Goal: Task Accomplishment & Management: Manage account settings

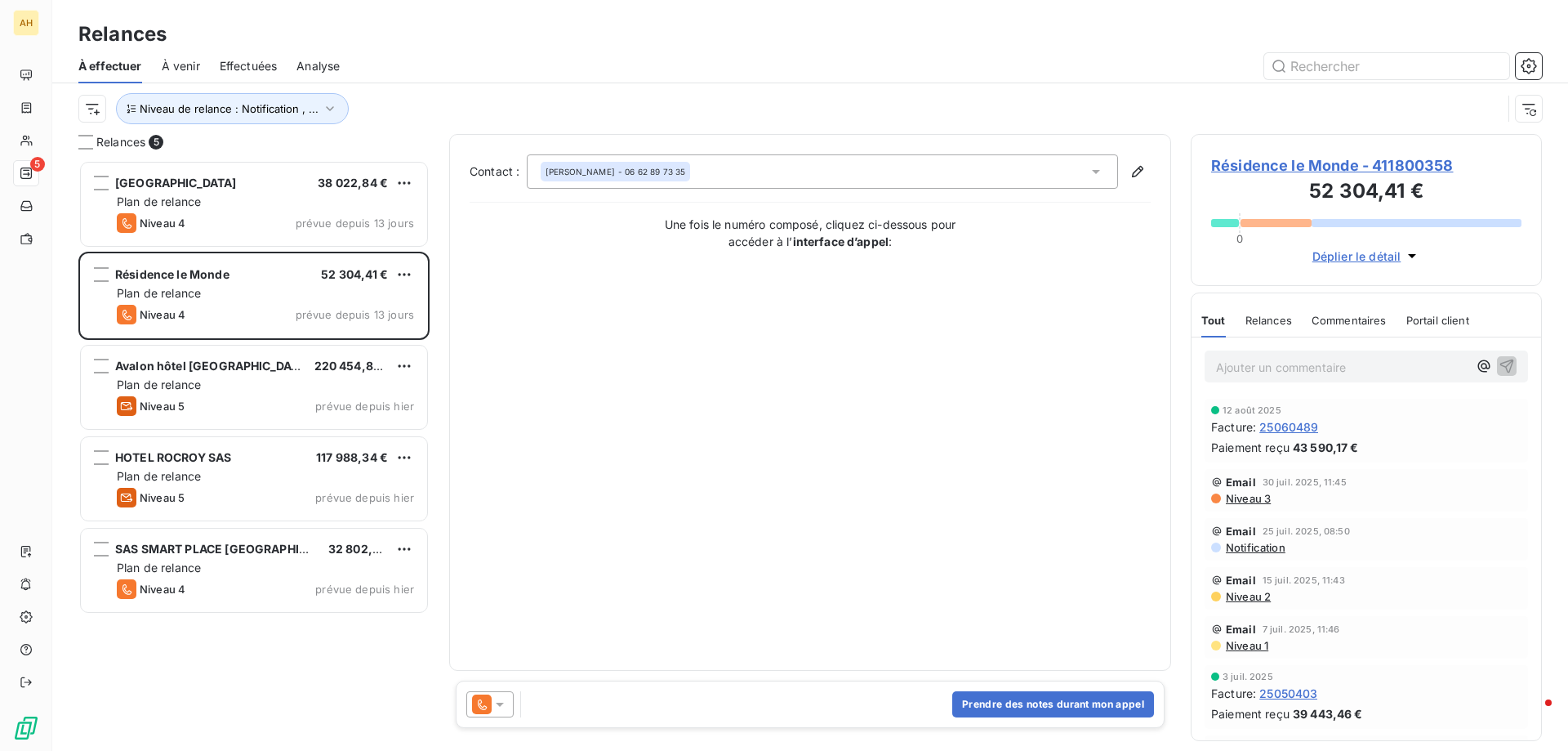
scroll to position [578, 339]
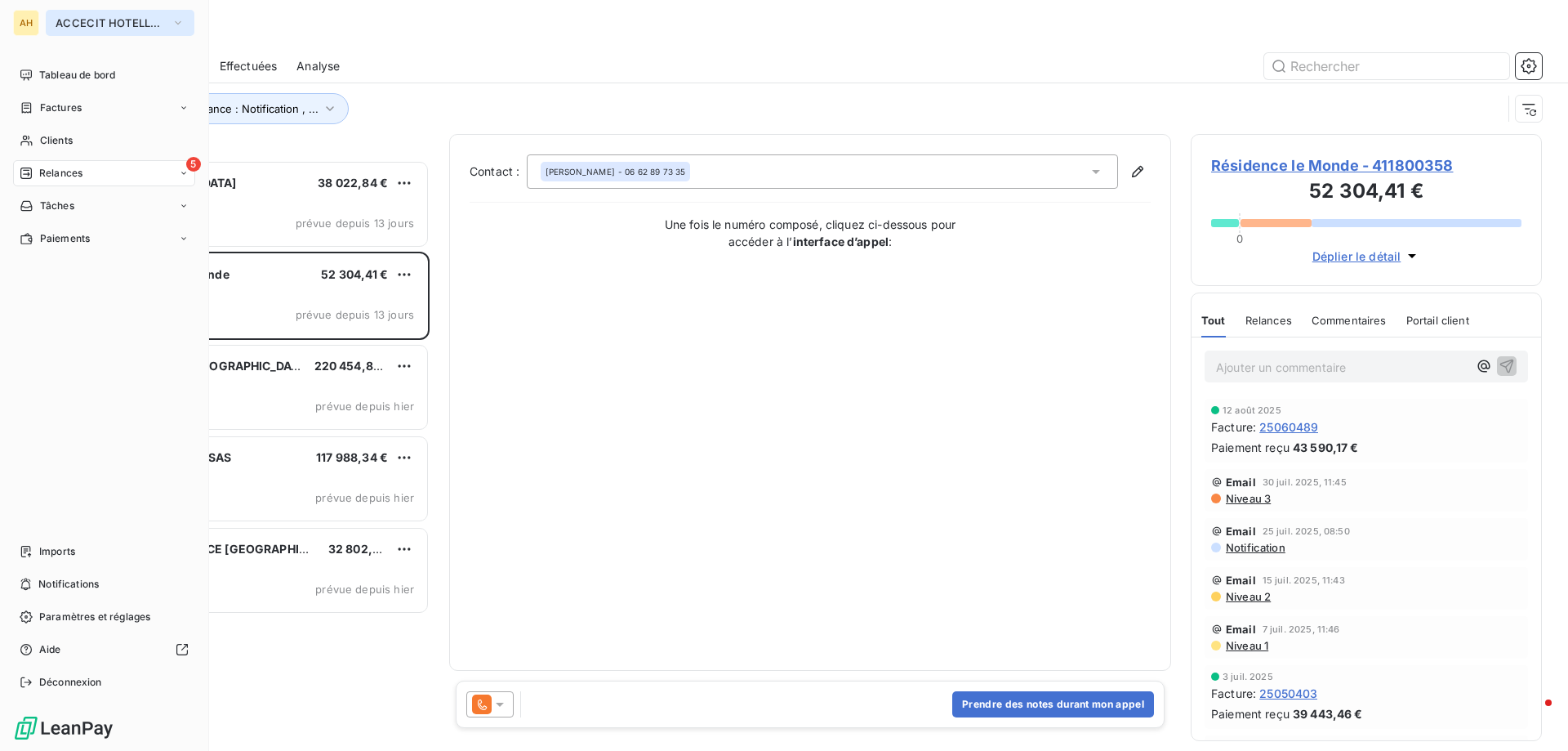
click at [93, 13] on button "ACCECIT HOTELLERIE" at bounding box center [120, 23] width 149 height 26
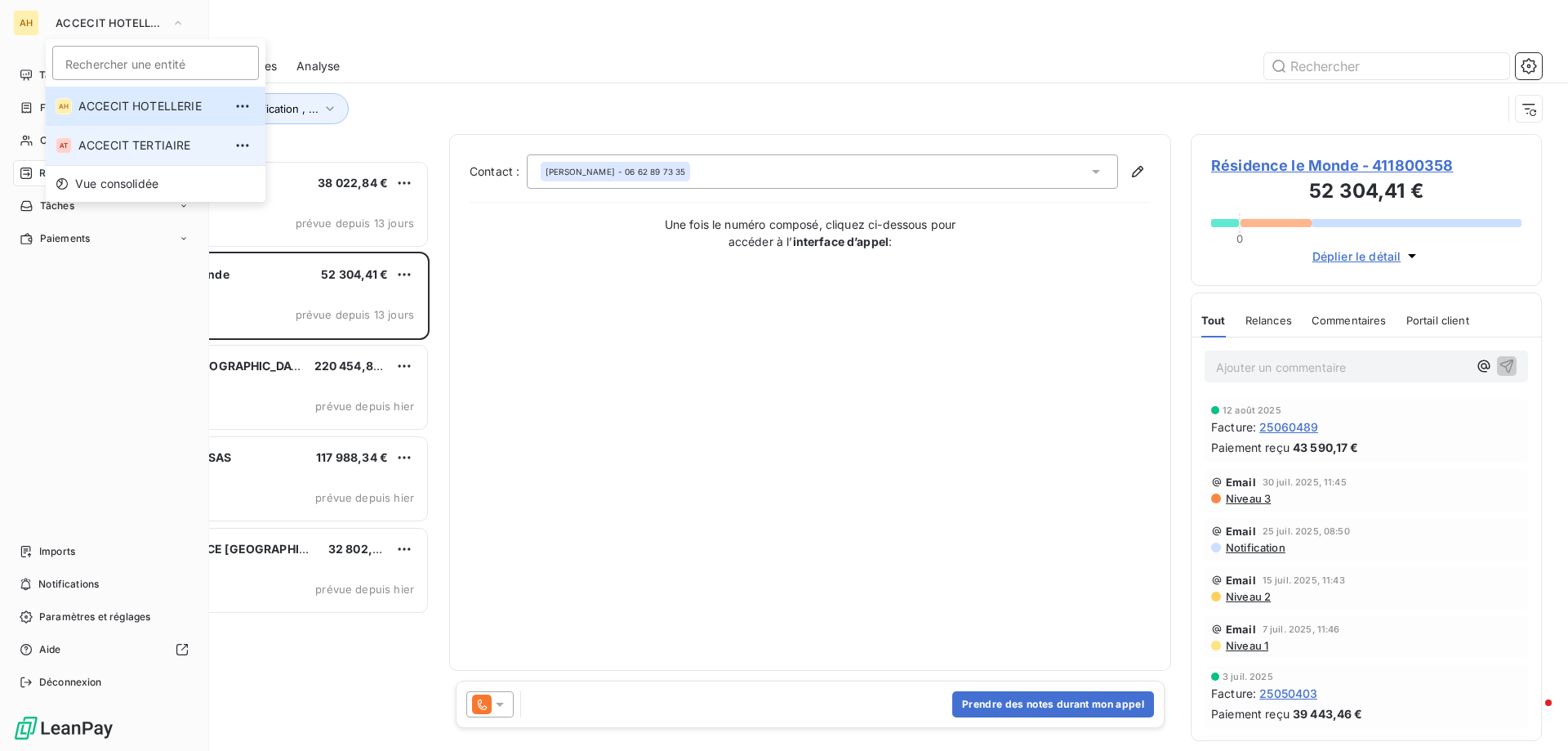
click at [150, 144] on span "ACCECIT TERTIAIRE" at bounding box center [150, 146] width 145 height 17
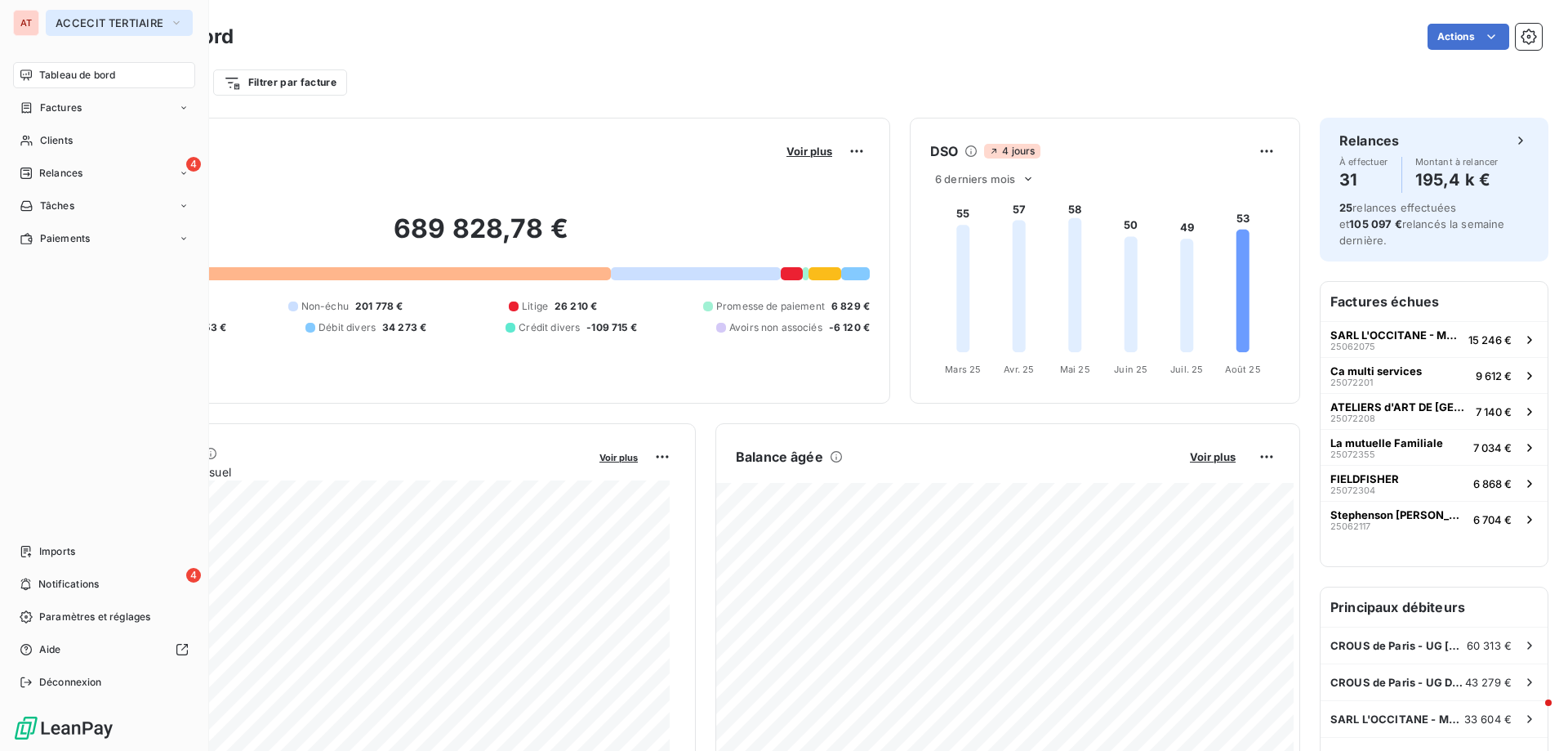
click at [142, 26] on span "ACCECIT TERTIAIRE" at bounding box center [110, 23] width 108 height 13
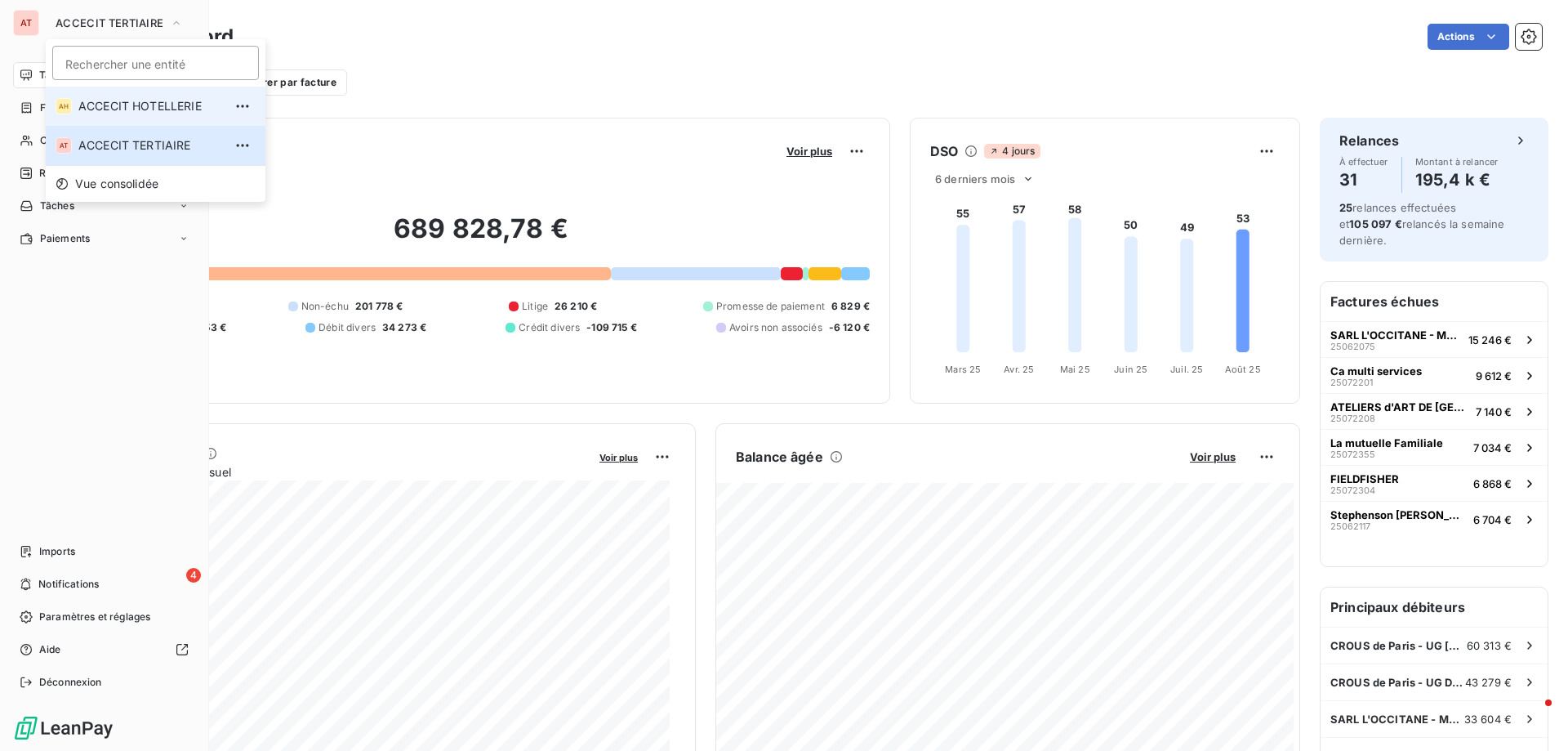
click at [192, 105] on span "ACCECIT HOTELLERIE" at bounding box center [150, 106] width 145 height 17
